Goal: Information Seeking & Learning: Understand process/instructions

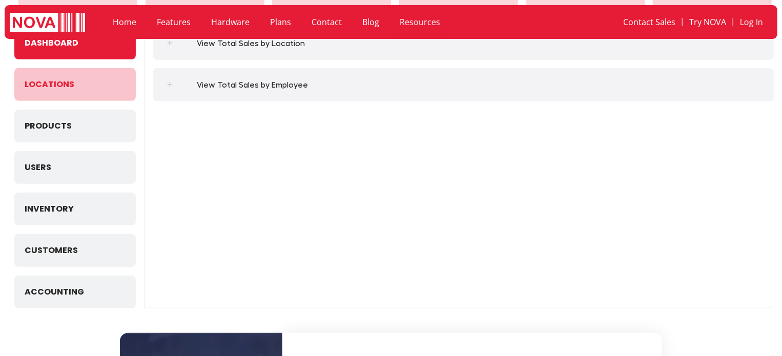
scroll to position [205, 0]
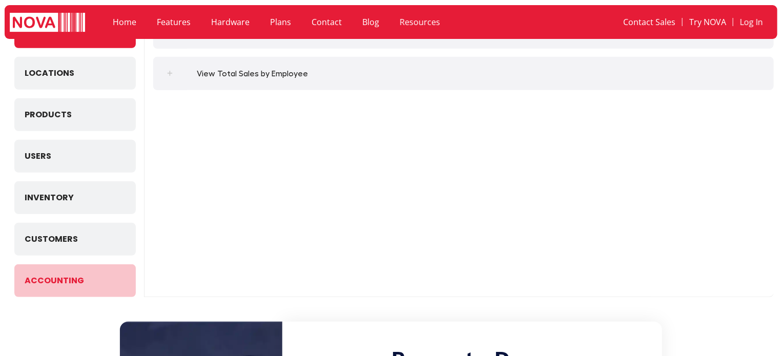
click at [80, 271] on button "Accounting" at bounding box center [74, 280] width 121 height 33
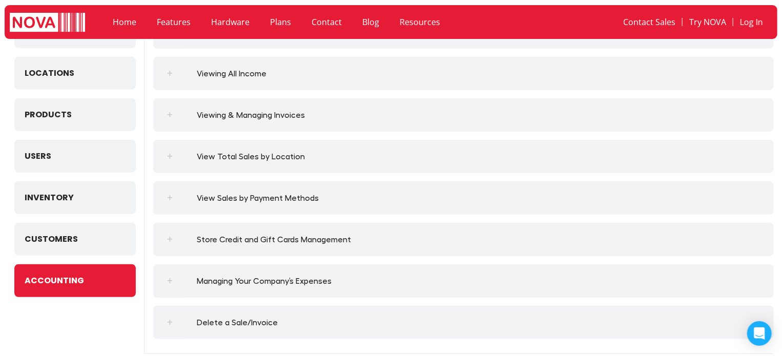
click at [264, 73] on em "Viewing All Income" at bounding box center [231, 74] width 90 height 12
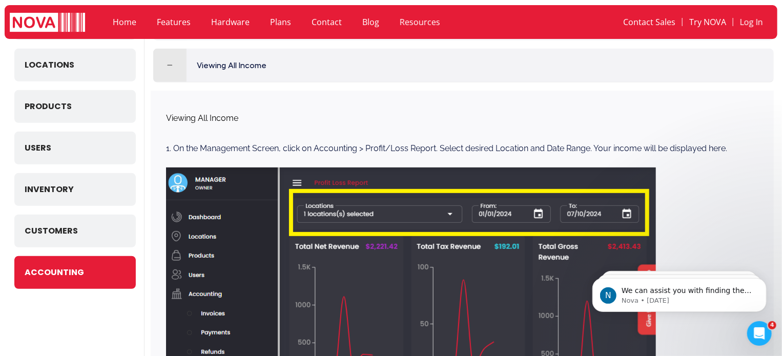
scroll to position [212, 0]
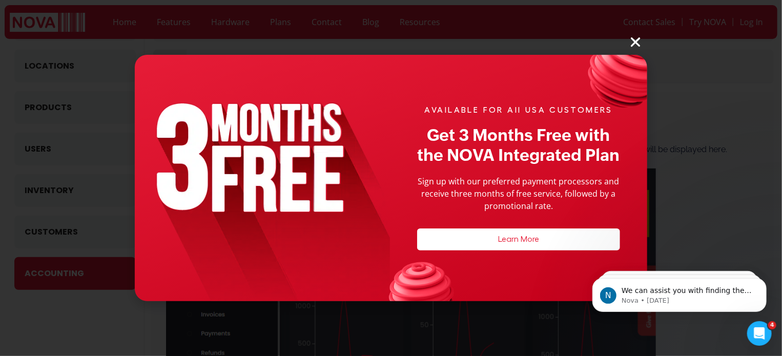
click at [631, 38] on icon "Close" at bounding box center [634, 41] width 13 height 13
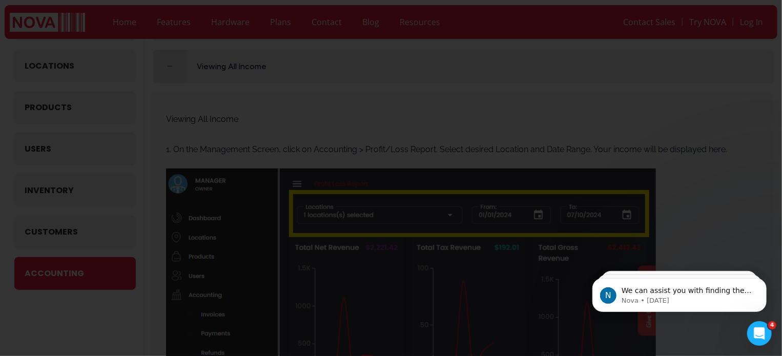
click at [632, 38] on icon "Close" at bounding box center [634, 41] width 13 height 13
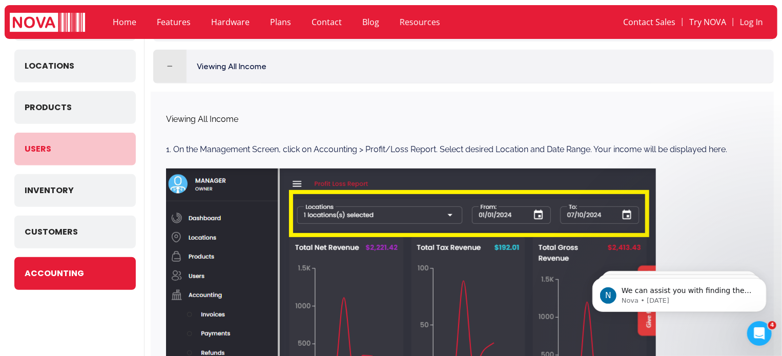
click at [70, 156] on button "Users" at bounding box center [74, 149] width 121 height 33
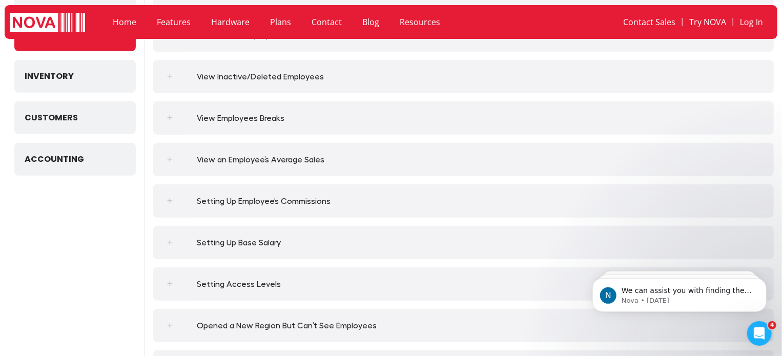
scroll to position [366, 0]
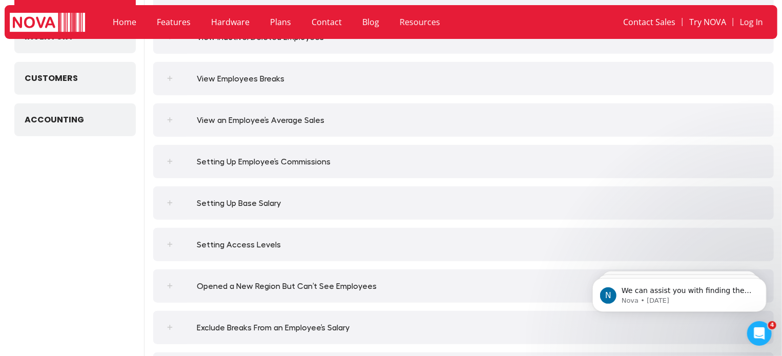
click at [300, 161] on em "Setting Up Employee’s Commissions" at bounding box center [263, 162] width 154 height 12
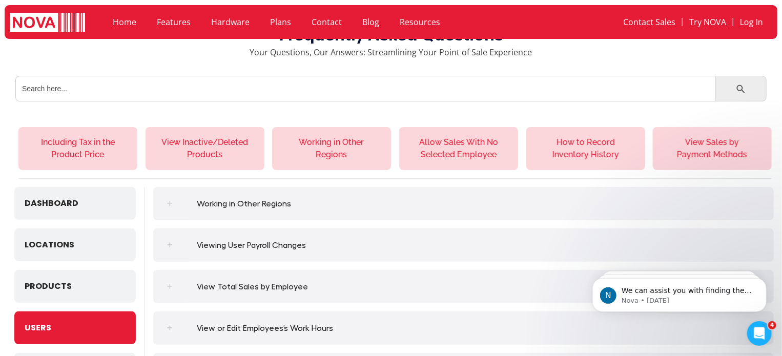
scroll to position [0, 0]
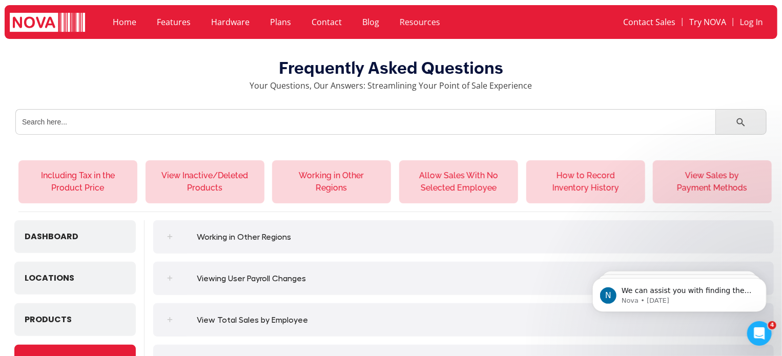
click at [158, 117] on input "Search for:" at bounding box center [365, 122] width 700 height 26
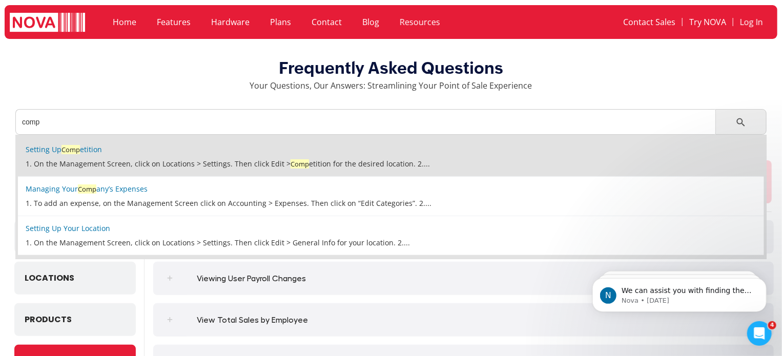
type input "comp"
click at [153, 152] on div "Setting Up Comp etition" at bounding box center [391, 149] width 730 height 9
click at [186, 155] on div "Setting Up Comp etition 1. On the Management Screen, click on Locations > Setti…" at bounding box center [391, 157] width 730 height 24
click at [87, 149] on link "Setting Up Comp etition" at bounding box center [64, 149] width 76 height 10
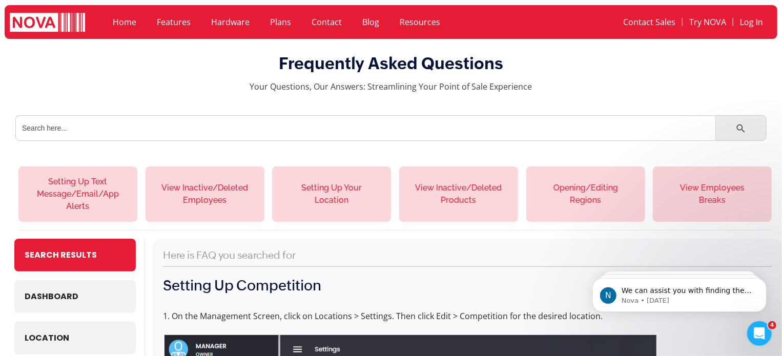
drag, startPoint x: 154, startPoint y: 129, endPoint x: 20, endPoint y: 128, distance: 133.7
click at [20, 128] on input "Search for:" at bounding box center [365, 128] width 700 height 26
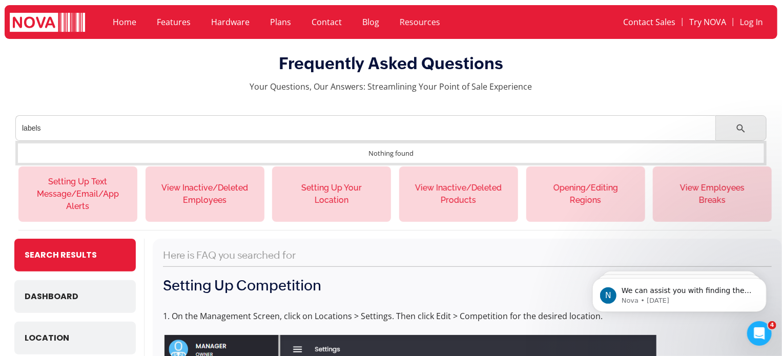
click at [715, 115] on button "Search Button" at bounding box center [724, 128] width 18 height 26
drag, startPoint x: 73, startPoint y: 130, endPoint x: 0, endPoint y: 118, distance: 73.7
click at [0, 118] on div "Search for: labels Search Button" at bounding box center [391, 128] width 782 height 26
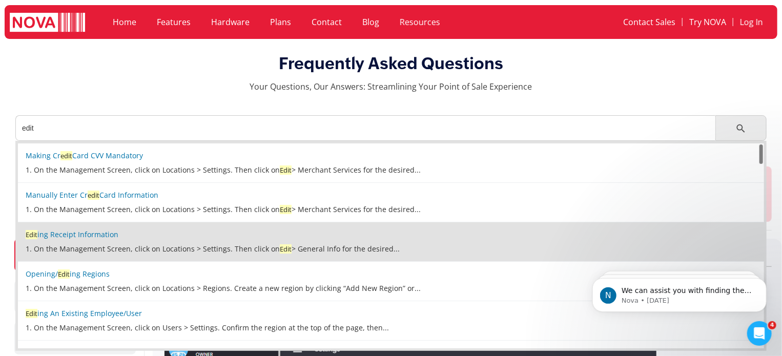
type input "edit"
click at [97, 239] on link "Edit ing Receipt Information" at bounding box center [72, 234] width 93 height 10
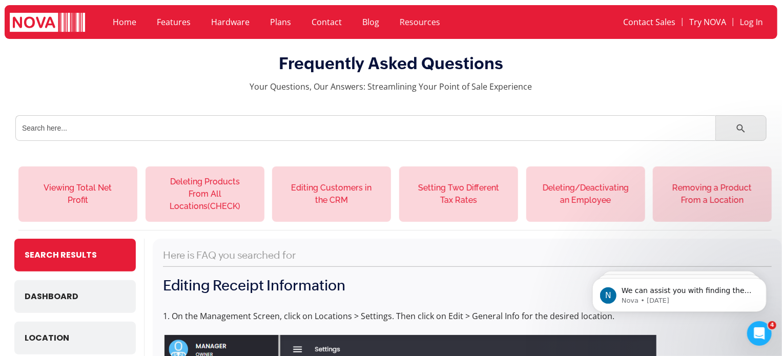
drag, startPoint x: 132, startPoint y: 125, endPoint x: 4, endPoint y: 127, distance: 128.1
click at [4, 127] on div "Search for: Search Button" at bounding box center [391, 128] width 782 height 26
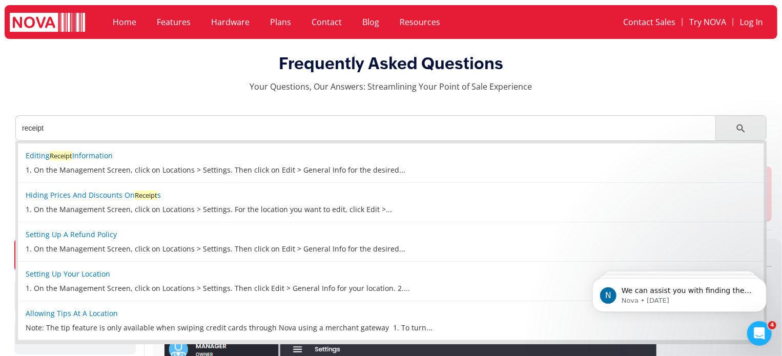
type input "receipt"
click at [130, 18] on link "Home" at bounding box center [124, 22] width 44 height 24
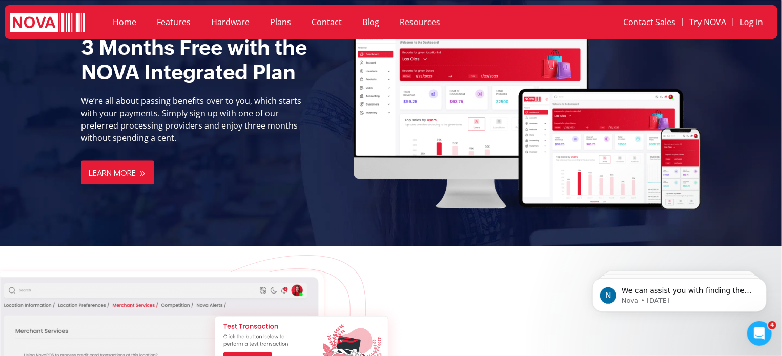
scroll to position [1127, 0]
